Goal: Information Seeking & Learning: Learn about a topic

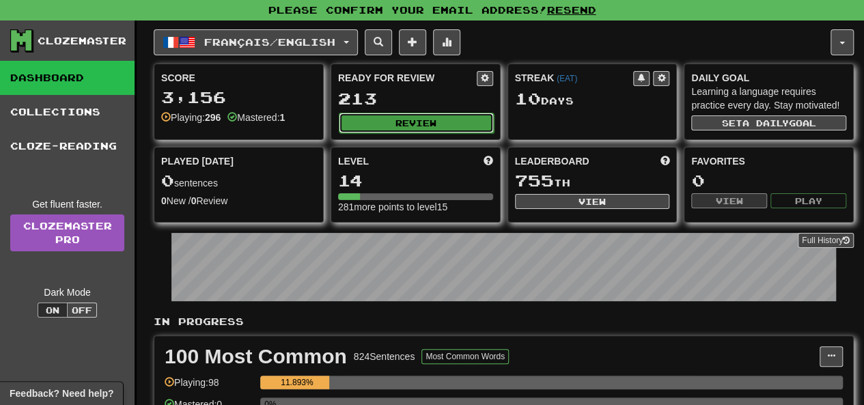
click at [420, 122] on button "Review" at bounding box center [416, 123] width 155 height 21
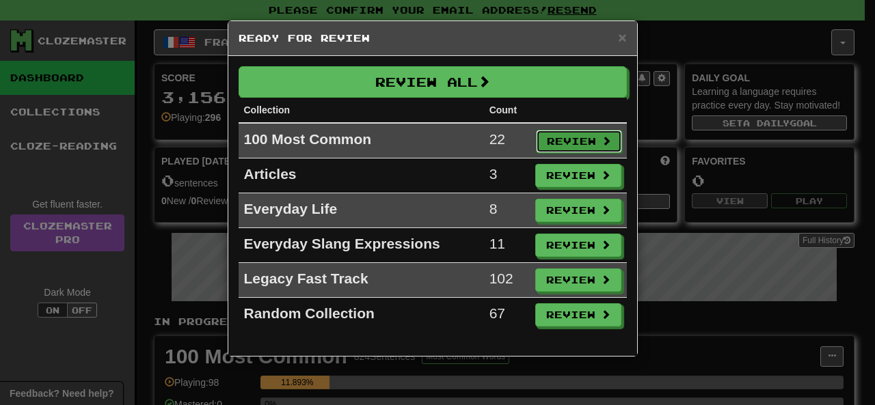
click at [567, 136] on button "Review" at bounding box center [579, 141] width 86 height 23
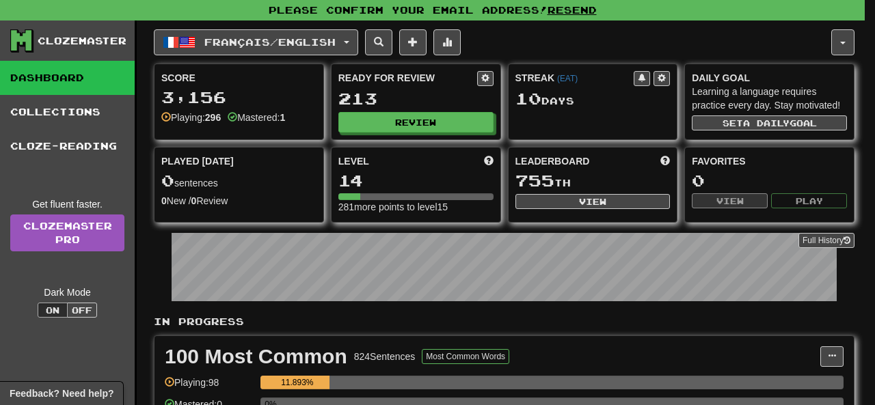
select select "**"
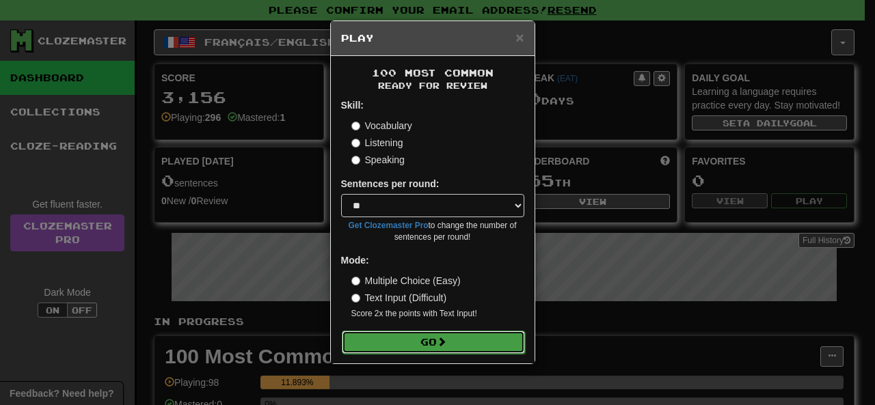
click at [440, 333] on button "Go" at bounding box center [433, 342] width 183 height 23
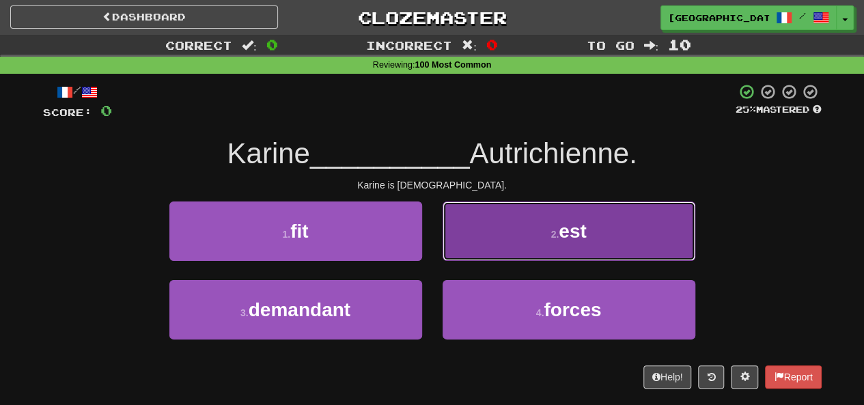
click at [506, 236] on button "2 . est" at bounding box center [569, 231] width 253 height 59
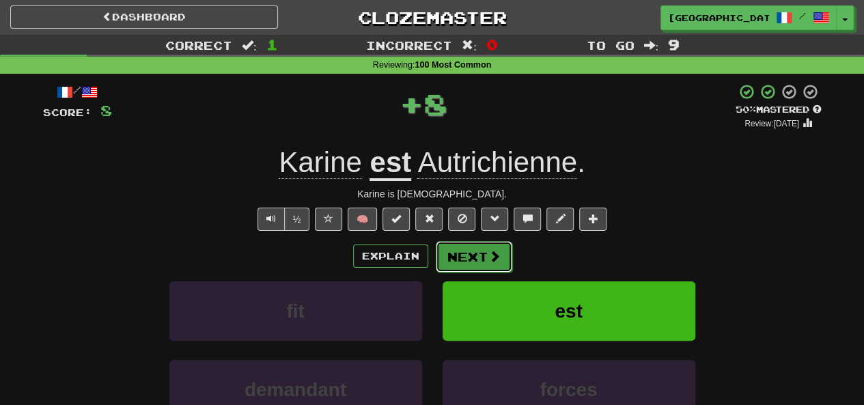
click at [476, 266] on button "Next" at bounding box center [474, 256] width 77 height 31
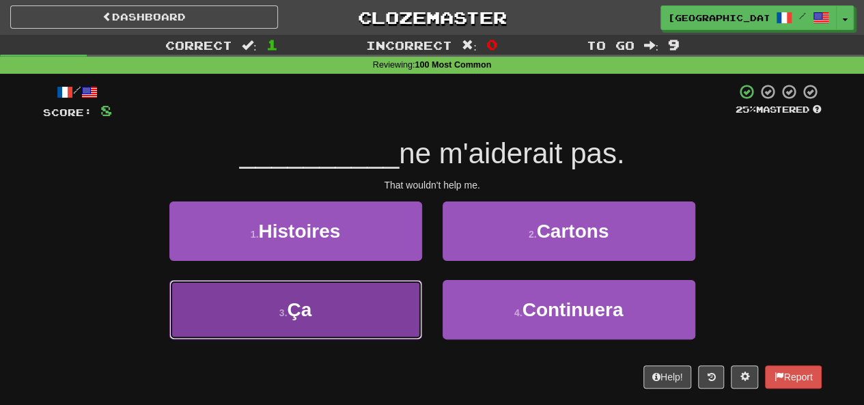
click at [384, 319] on button "3 . Ça" at bounding box center [295, 309] width 253 height 59
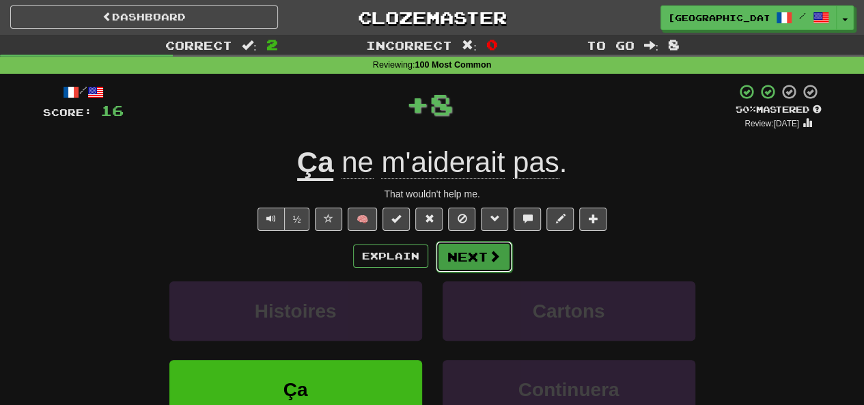
click at [474, 264] on button "Next" at bounding box center [474, 256] width 77 height 31
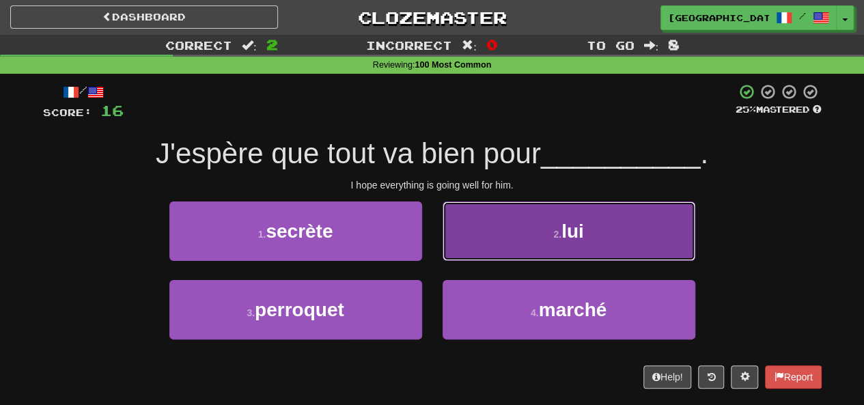
click at [539, 256] on button "2 . lui" at bounding box center [569, 231] width 253 height 59
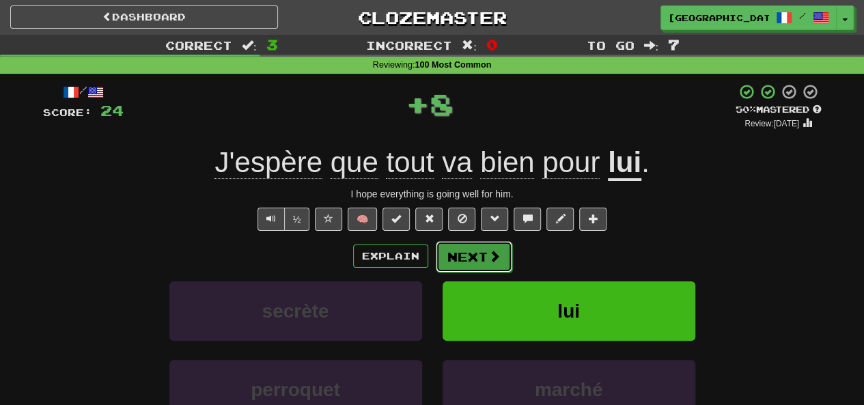
click at [473, 253] on button "Next" at bounding box center [474, 256] width 77 height 31
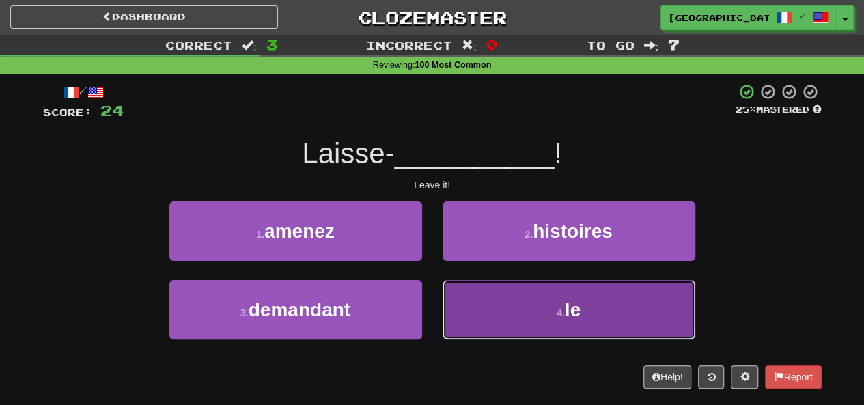
click at [571, 291] on button "4 . le" at bounding box center [569, 309] width 253 height 59
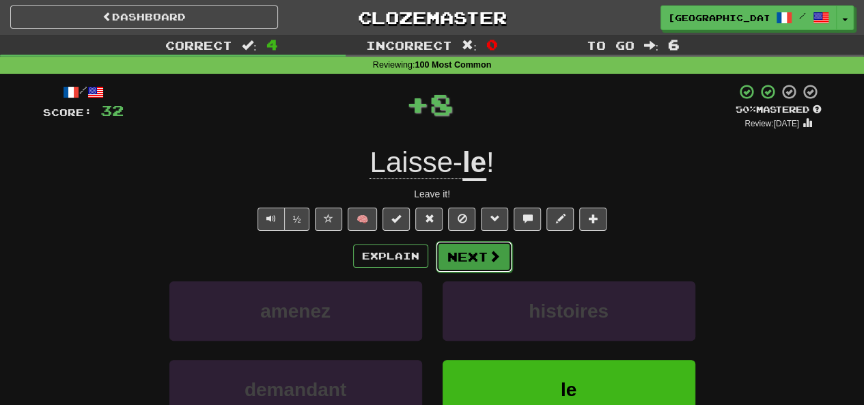
click at [467, 267] on button "Next" at bounding box center [474, 256] width 77 height 31
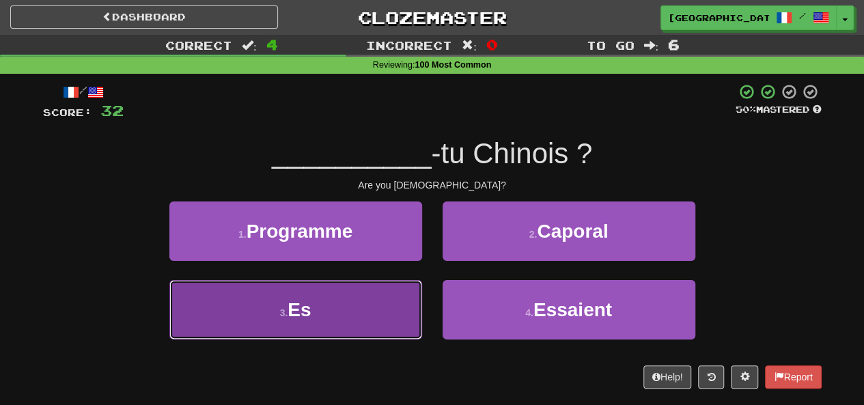
click at [364, 324] on button "3 . Es" at bounding box center [295, 309] width 253 height 59
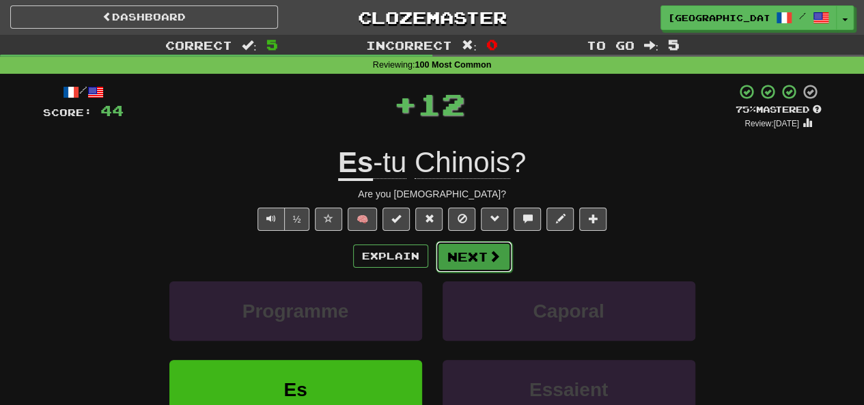
click at [470, 260] on button "Next" at bounding box center [474, 256] width 77 height 31
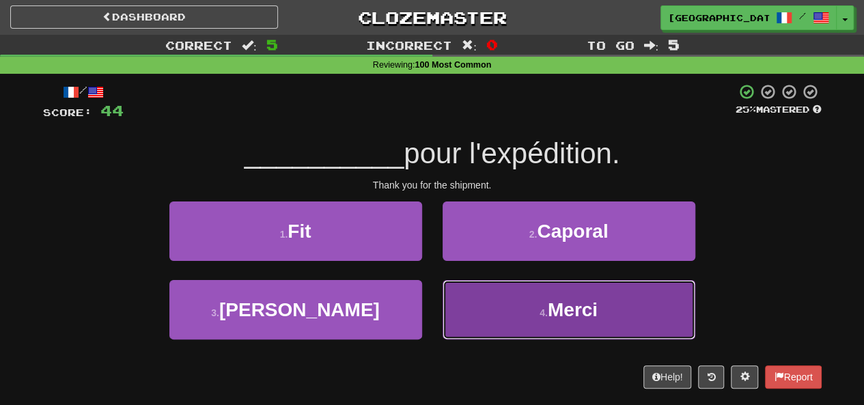
click at [575, 286] on button "4 . Merci" at bounding box center [569, 309] width 253 height 59
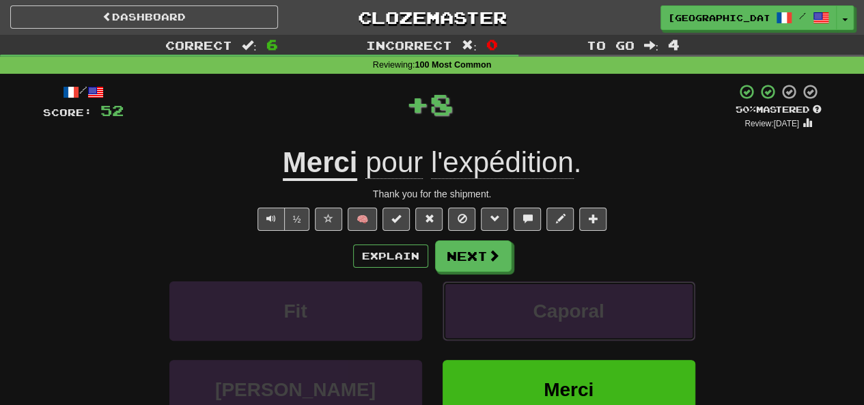
click at [575, 286] on button "Caporal" at bounding box center [569, 311] width 253 height 59
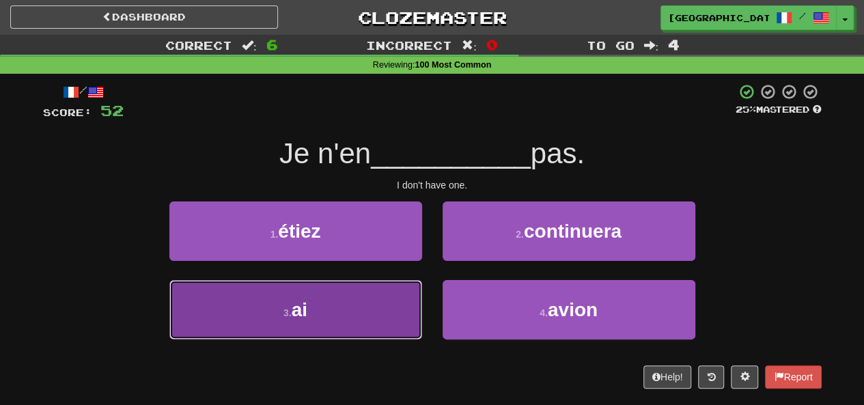
click at [362, 301] on button "3 . ai" at bounding box center [295, 309] width 253 height 59
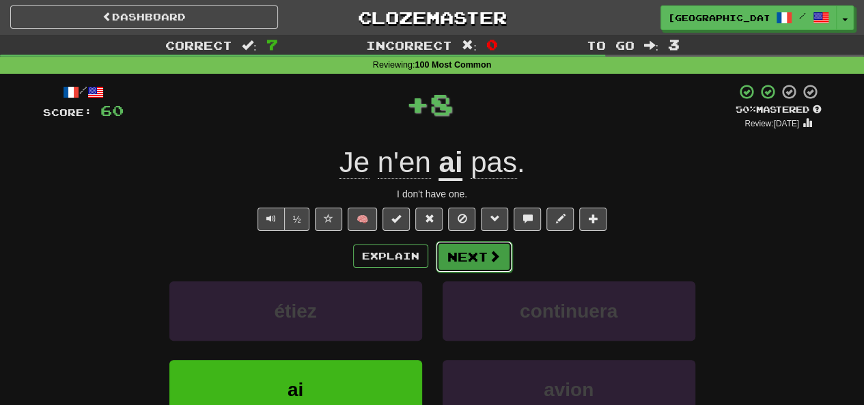
click at [478, 249] on button "Next" at bounding box center [474, 256] width 77 height 31
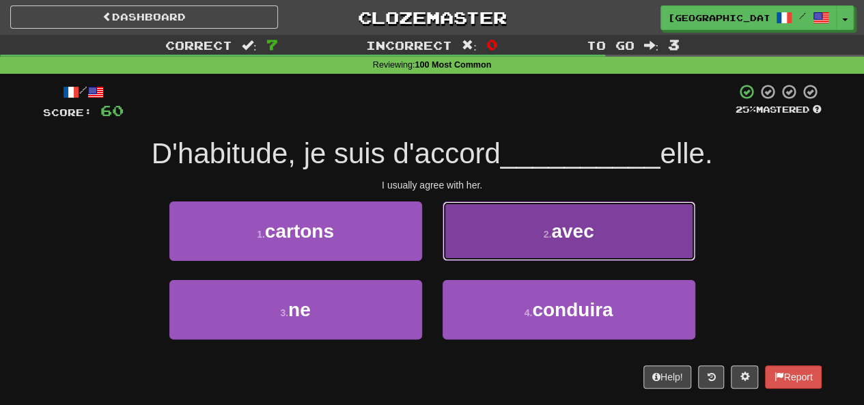
click at [541, 236] on button "2 . avec" at bounding box center [569, 231] width 253 height 59
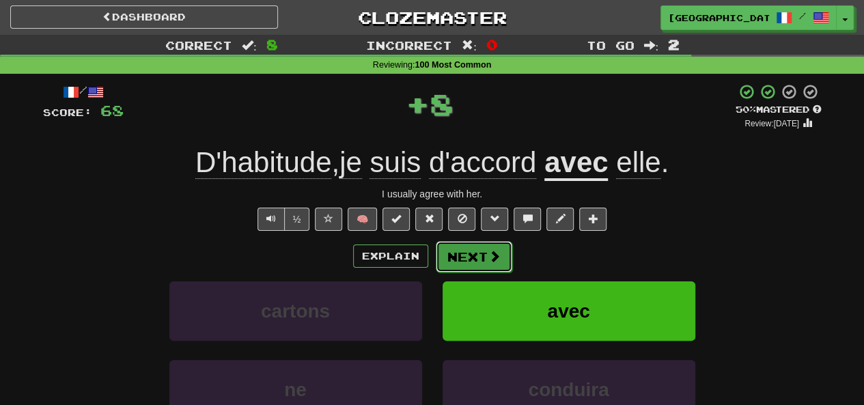
click at [464, 248] on button "Next" at bounding box center [474, 256] width 77 height 31
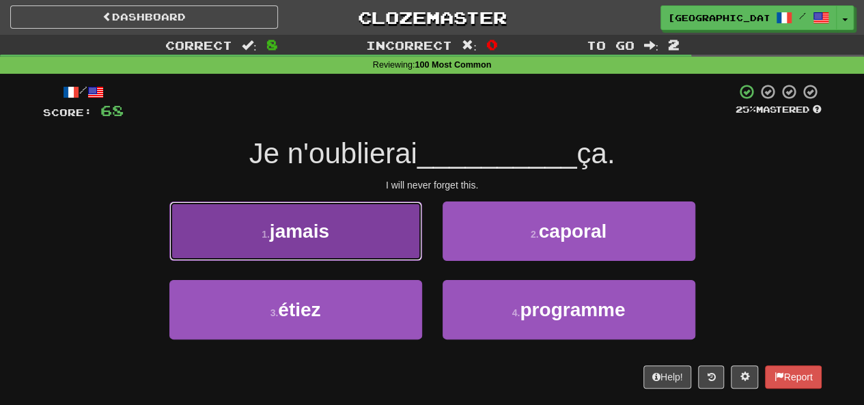
click at [371, 237] on button "1 . jamais" at bounding box center [295, 231] width 253 height 59
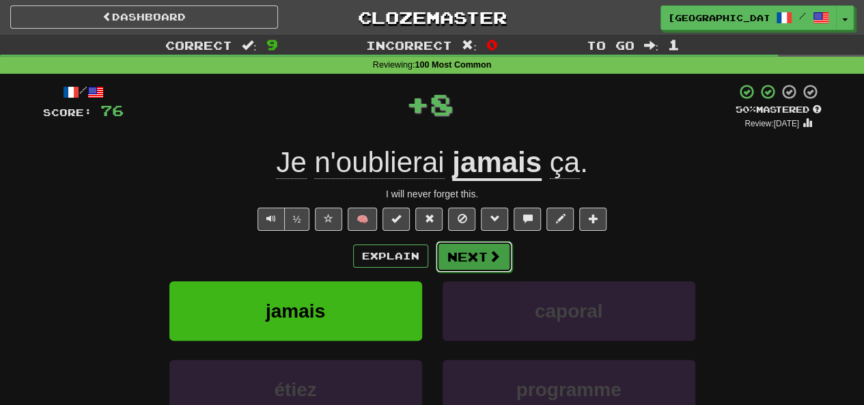
click at [485, 248] on button "Next" at bounding box center [474, 256] width 77 height 31
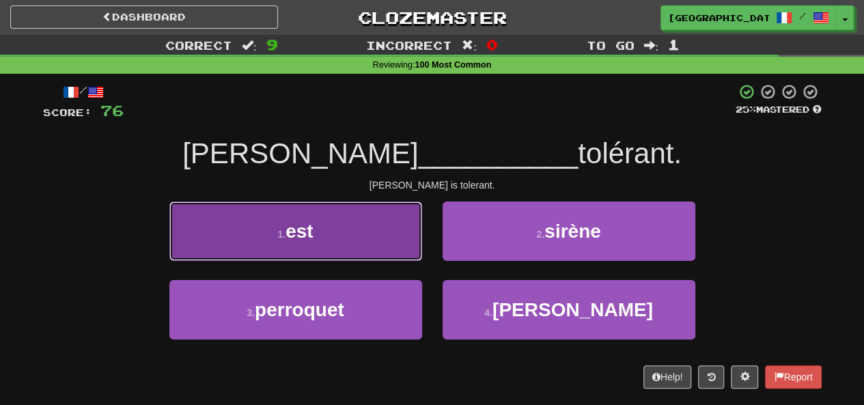
click at [366, 253] on button "1 . est" at bounding box center [295, 231] width 253 height 59
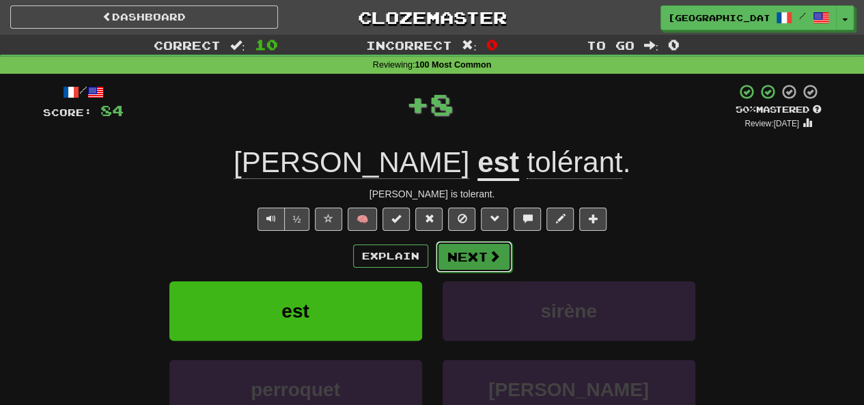
click at [482, 254] on button "Next" at bounding box center [474, 256] width 77 height 31
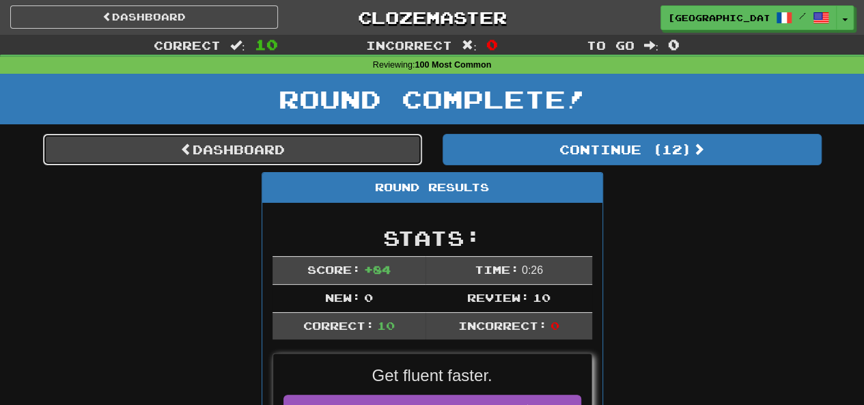
click at [233, 154] on link "Dashboard" at bounding box center [232, 149] width 379 height 31
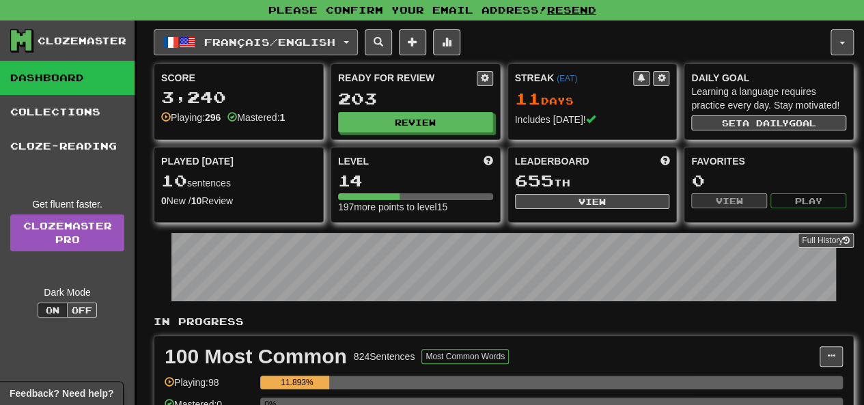
click at [297, 51] on button "Français / English" at bounding box center [256, 42] width 204 height 26
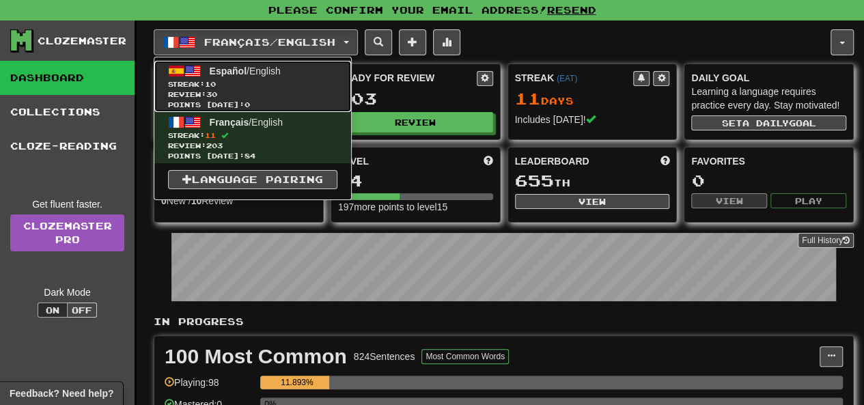
click at [273, 87] on span "Streak: 10" at bounding box center [252, 84] width 169 height 10
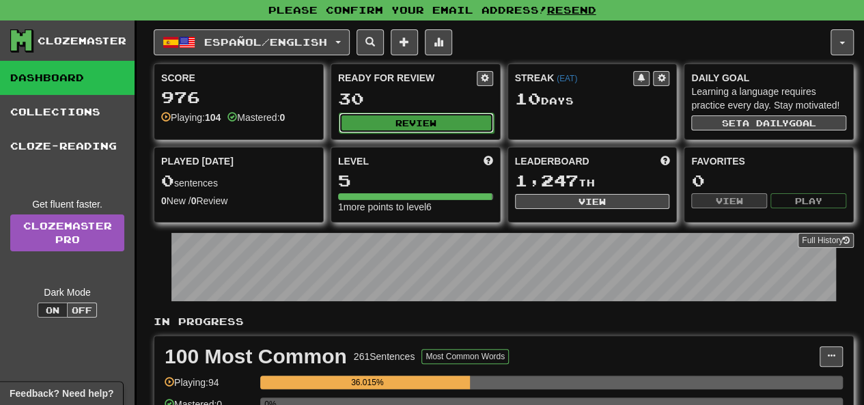
click at [409, 121] on button "Review" at bounding box center [416, 123] width 155 height 21
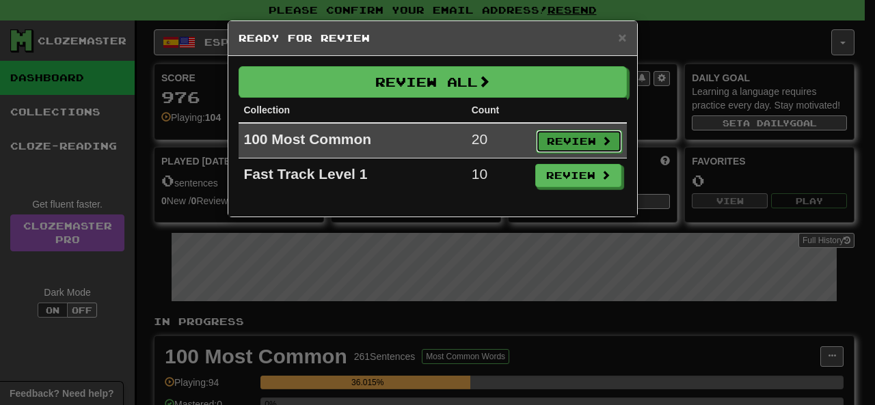
click at [549, 142] on button "Review" at bounding box center [579, 141] width 86 height 23
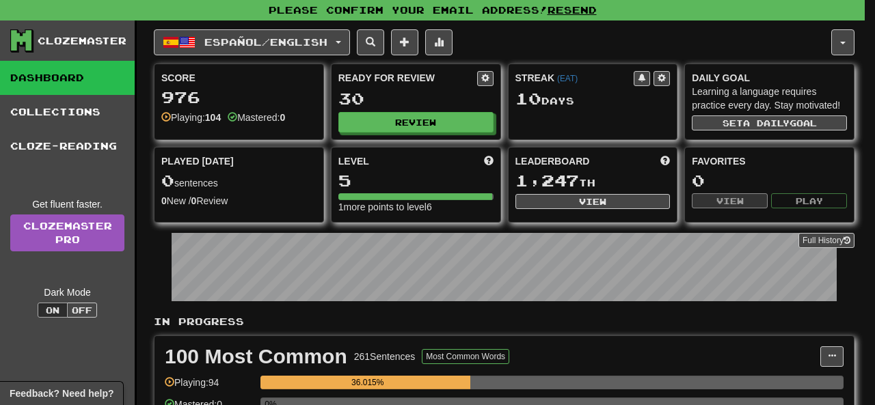
select select "**"
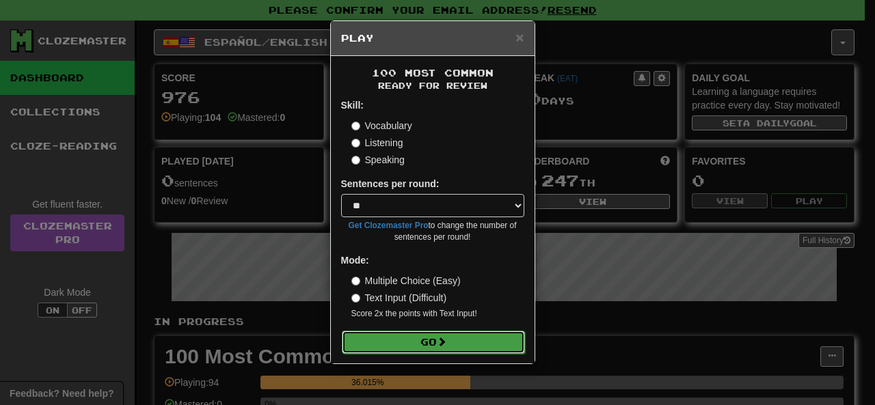
click at [426, 339] on button "Go" at bounding box center [433, 342] width 183 height 23
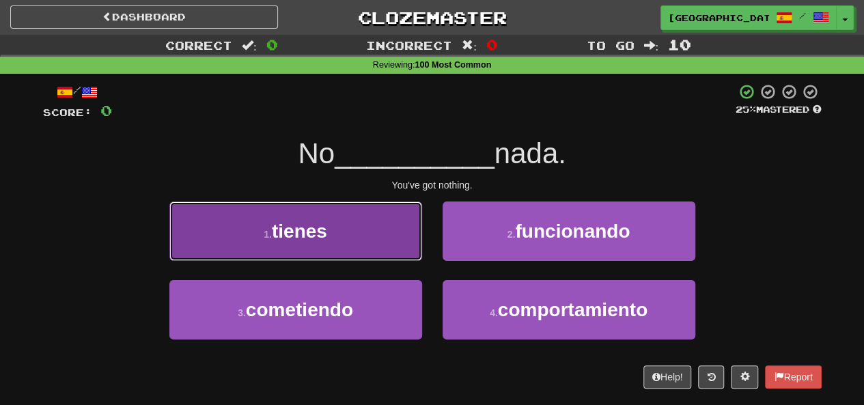
click at [344, 244] on button "1 . tienes" at bounding box center [295, 231] width 253 height 59
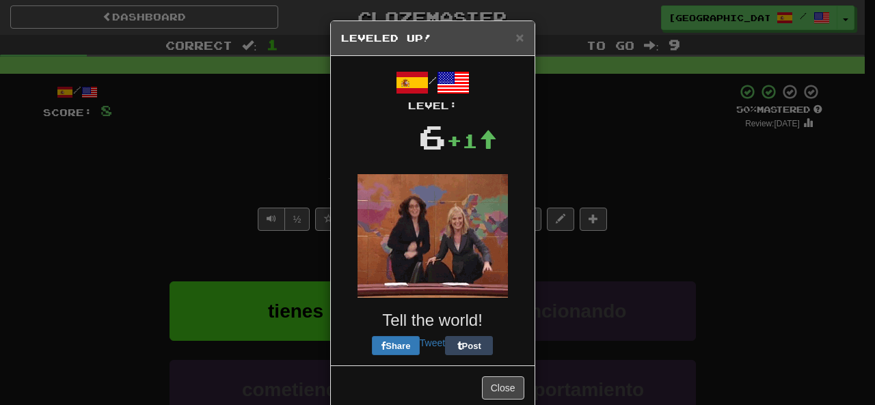
click at [474, 263] on div "/ Level: 6 +1 Tell the world! Share Tweet Post" at bounding box center [432, 210] width 183 height 289
click at [492, 392] on button "Close" at bounding box center [503, 391] width 42 height 23
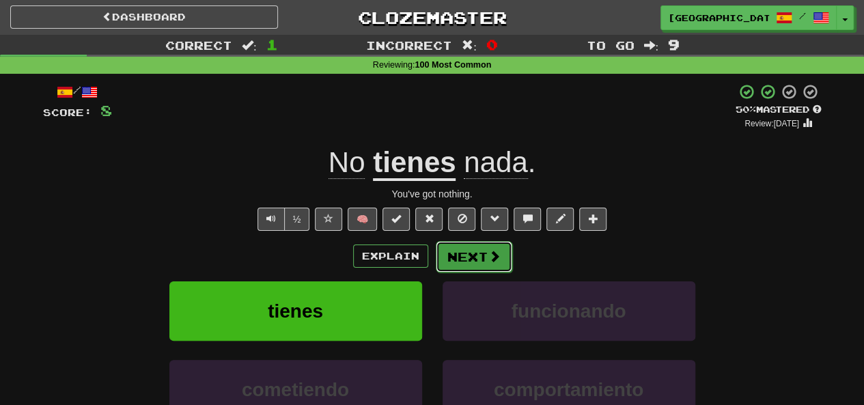
click at [469, 256] on button "Next" at bounding box center [474, 256] width 77 height 31
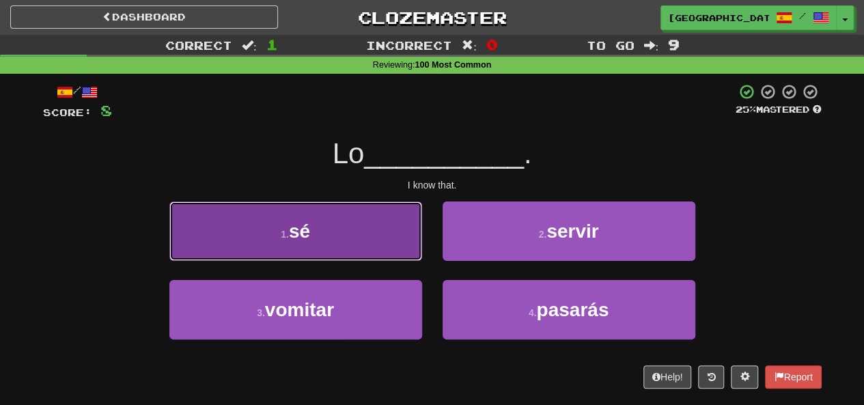
click at [406, 243] on button "1 . sé" at bounding box center [295, 231] width 253 height 59
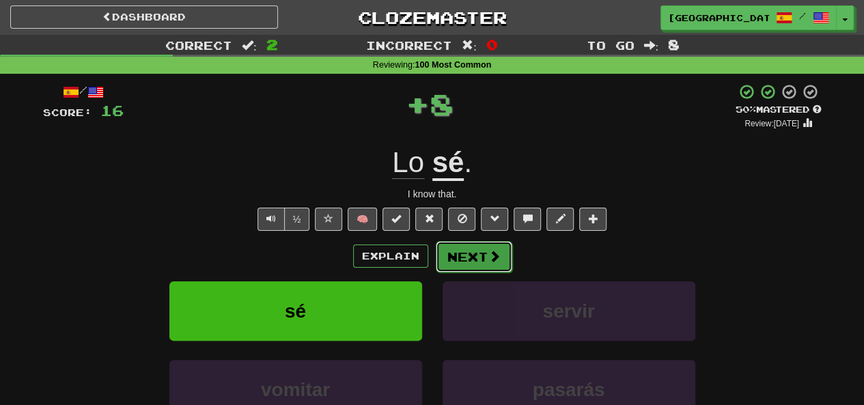
click at [489, 256] on span at bounding box center [495, 256] width 12 height 12
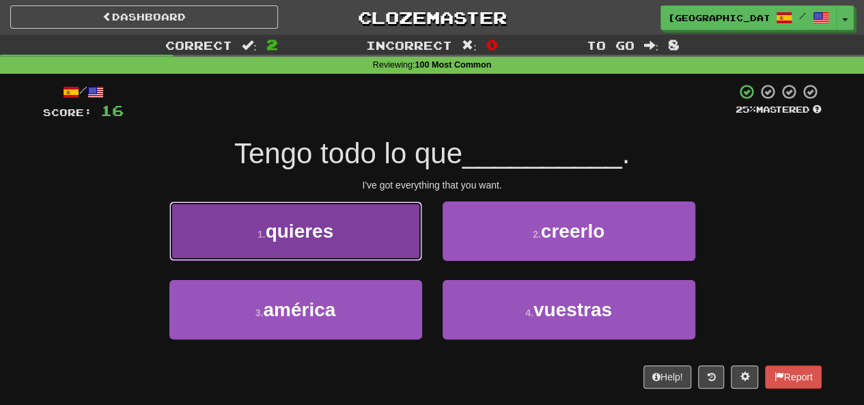
click at [377, 257] on button "1 . quieres" at bounding box center [295, 231] width 253 height 59
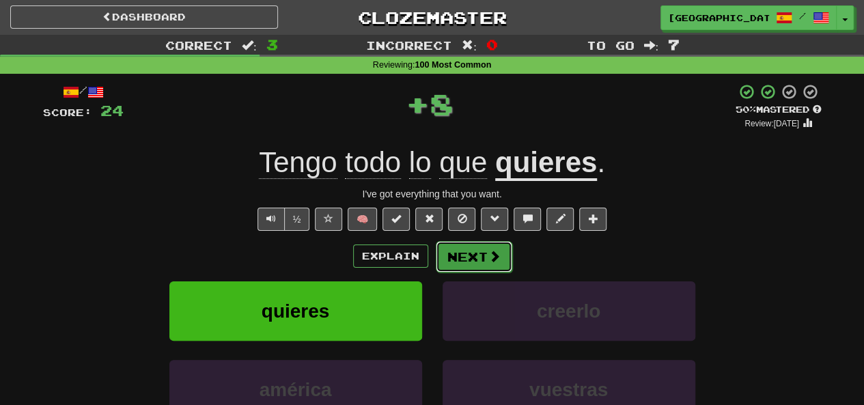
click at [489, 268] on button "Next" at bounding box center [474, 256] width 77 height 31
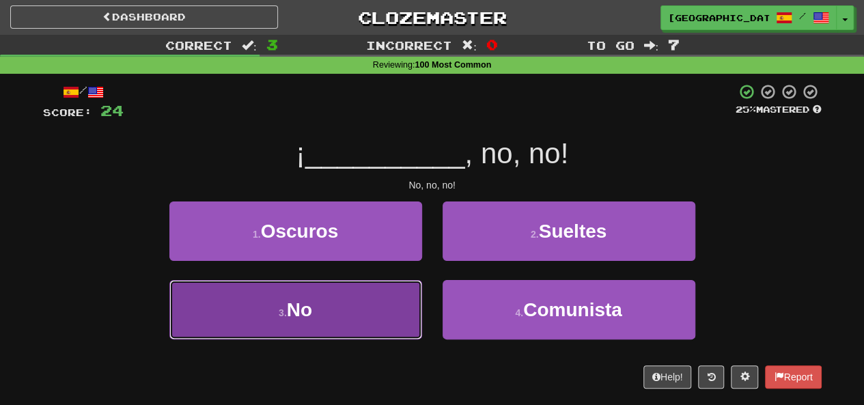
click at [366, 320] on button "3 . No" at bounding box center [295, 309] width 253 height 59
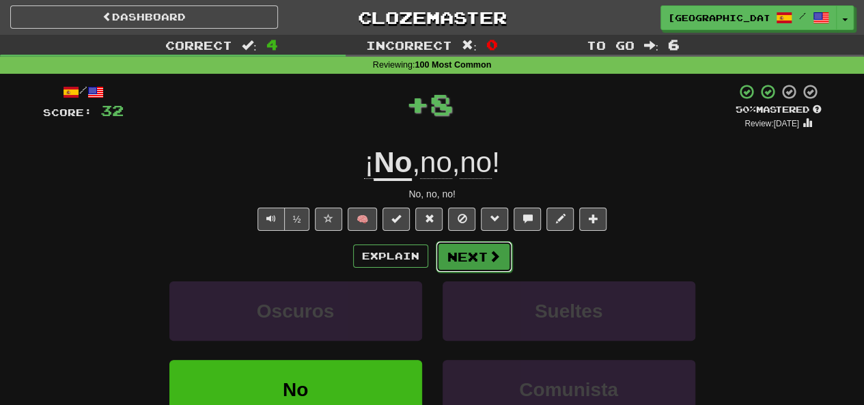
click at [459, 260] on button "Next" at bounding box center [474, 256] width 77 height 31
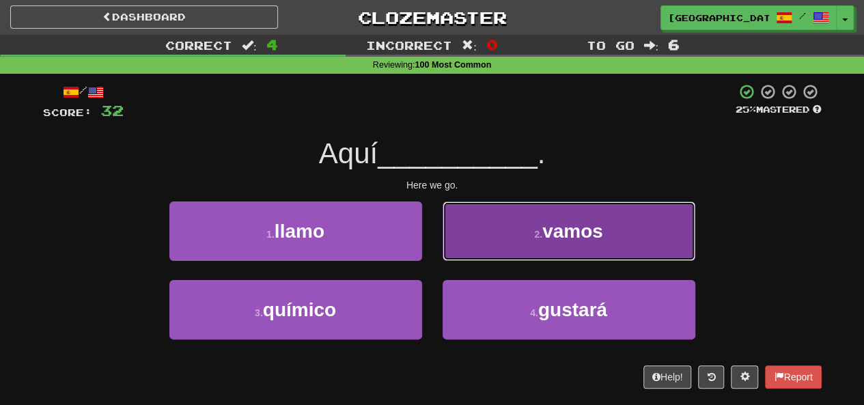
click at [519, 243] on button "2 . vamos" at bounding box center [569, 231] width 253 height 59
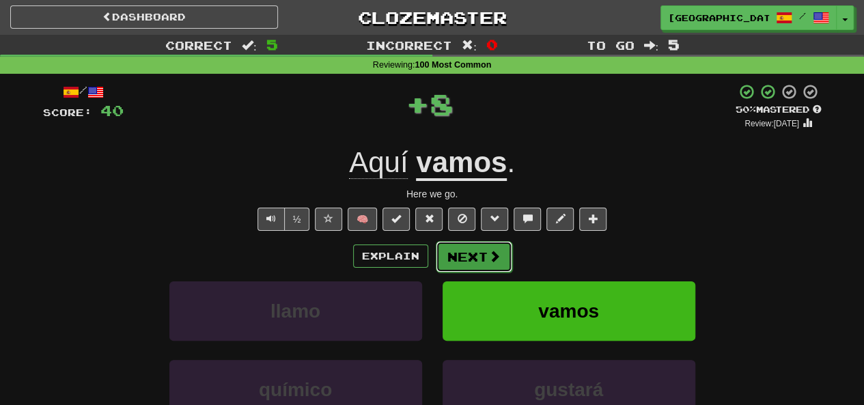
click at [458, 256] on button "Next" at bounding box center [474, 256] width 77 height 31
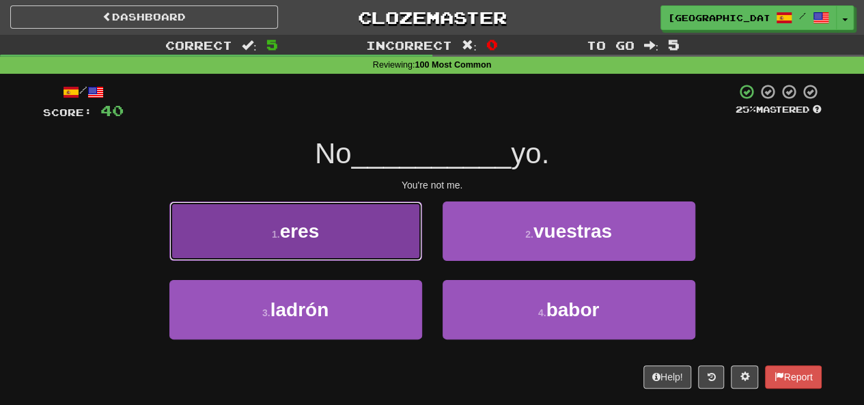
click at [398, 244] on button "1 . eres" at bounding box center [295, 231] width 253 height 59
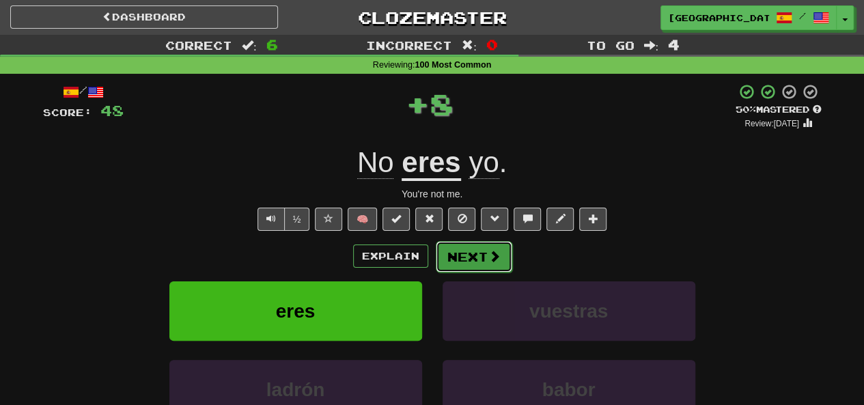
click at [467, 260] on button "Next" at bounding box center [474, 256] width 77 height 31
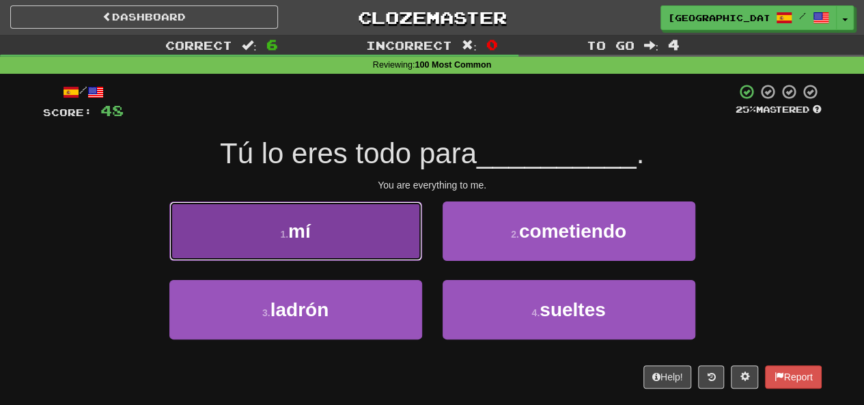
click at [399, 251] on button "1 . mí" at bounding box center [295, 231] width 253 height 59
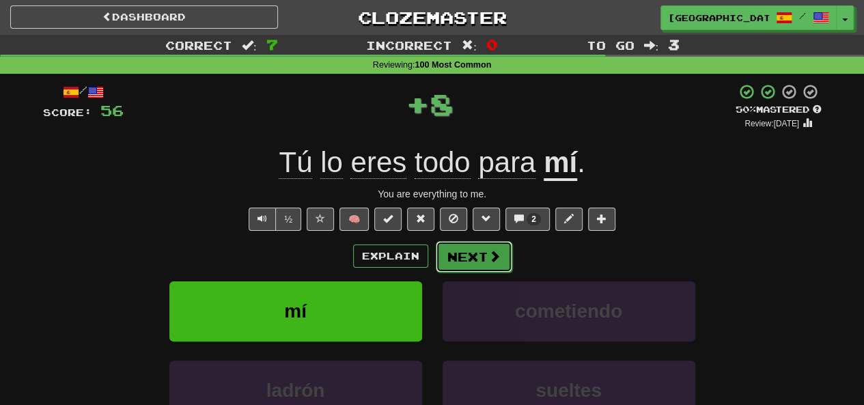
click at [467, 257] on button "Next" at bounding box center [474, 256] width 77 height 31
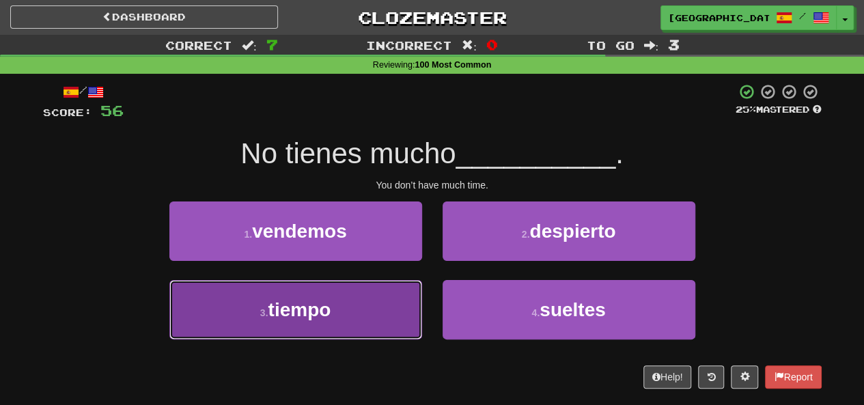
click at [380, 325] on button "3 . tiempo" at bounding box center [295, 309] width 253 height 59
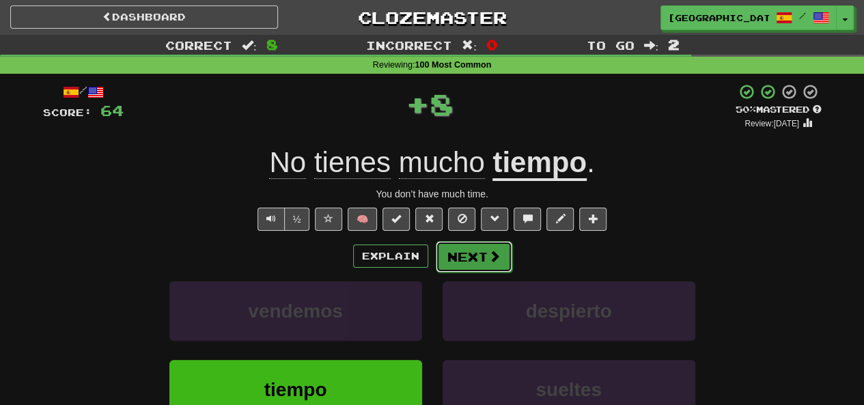
click at [459, 267] on button "Next" at bounding box center [474, 256] width 77 height 31
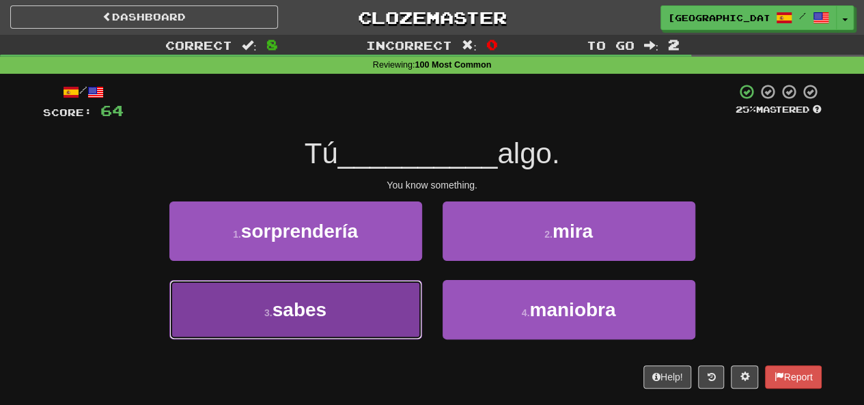
click at [342, 317] on button "3 . sabes" at bounding box center [295, 309] width 253 height 59
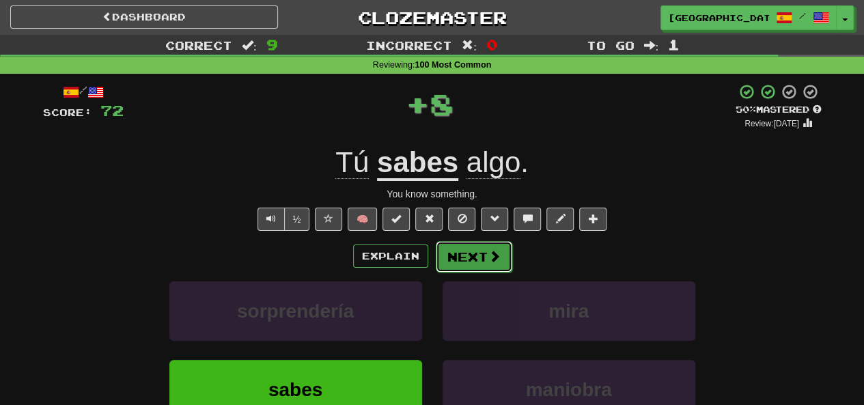
click at [467, 258] on button "Next" at bounding box center [474, 256] width 77 height 31
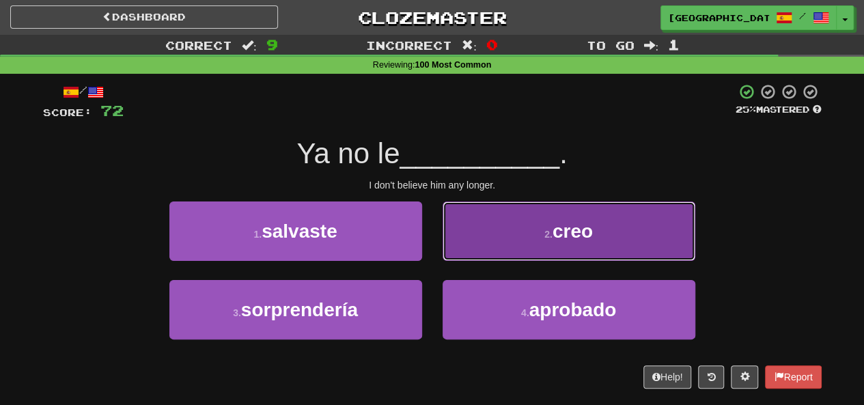
click at [530, 251] on button "2 . creo" at bounding box center [569, 231] width 253 height 59
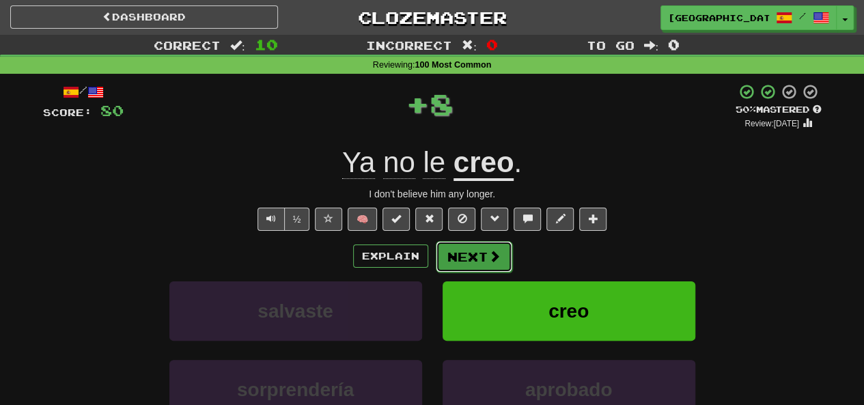
click at [482, 255] on button "Next" at bounding box center [474, 256] width 77 height 31
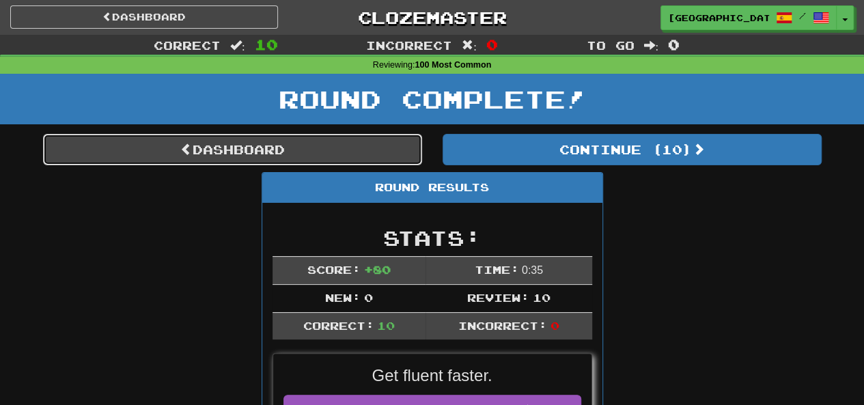
click at [254, 161] on link "Dashboard" at bounding box center [232, 149] width 379 height 31
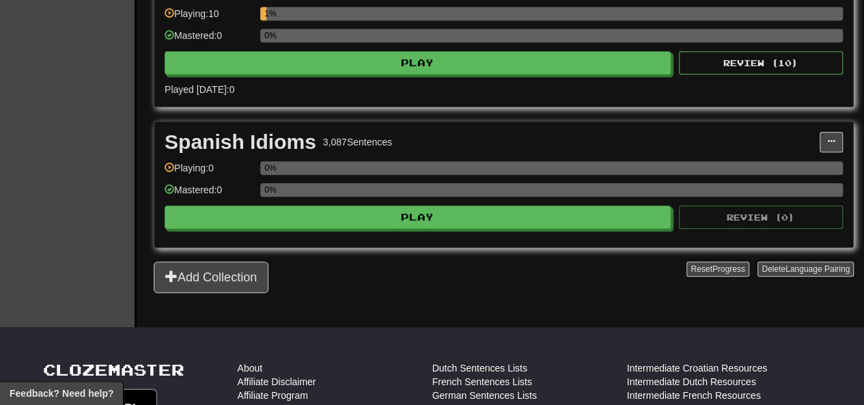
scroll to position [665, 0]
